Goal: Task Accomplishment & Management: Use online tool/utility

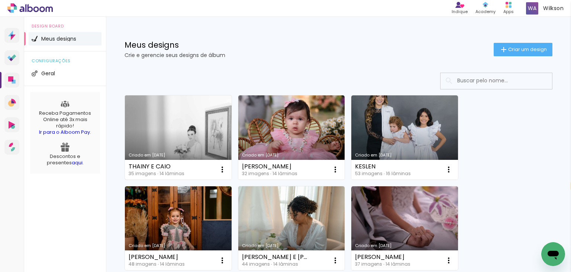
click at [185, 130] on link "Criado em [DATE]" at bounding box center [178, 137] width 107 height 84
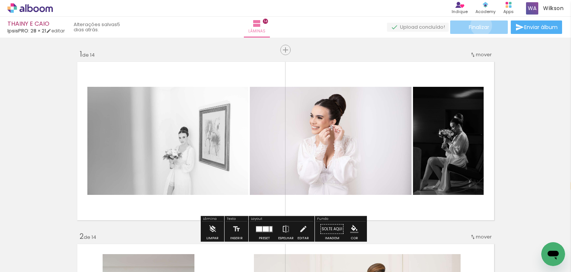
click at [479, 26] on span "Finalizar" at bounding box center [479, 27] width 20 height 5
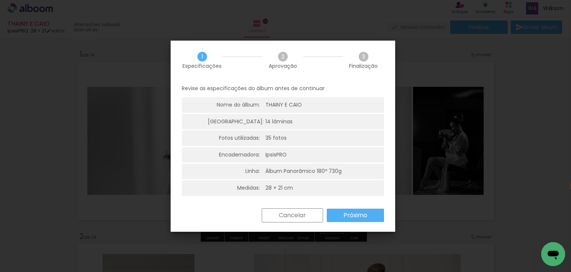
click at [373, 210] on paper-button "Próximo" at bounding box center [355, 214] width 57 height 13
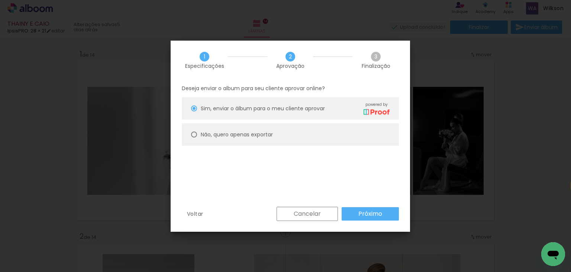
drag, startPoint x: 228, startPoint y: 132, endPoint x: 238, endPoint y: 147, distance: 18.4
click at [0, 0] on slot "Não, quero apenas exportar" at bounding box center [0, 0] width 0 height 0
type paper-radio-button "on"
click at [0, 0] on slot "Próximo" at bounding box center [0, 0] width 0 height 0
type input "Alta, 300 DPI"
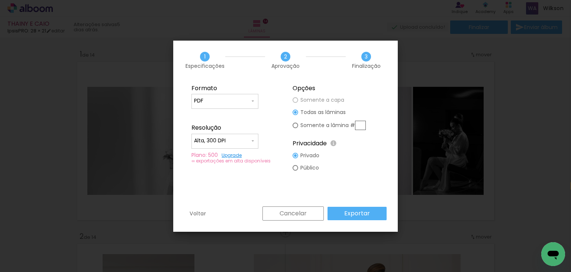
click at [0, 0] on slot "Exportar" at bounding box center [0, 0] width 0 height 0
